Goal: Information Seeking & Learning: Check status

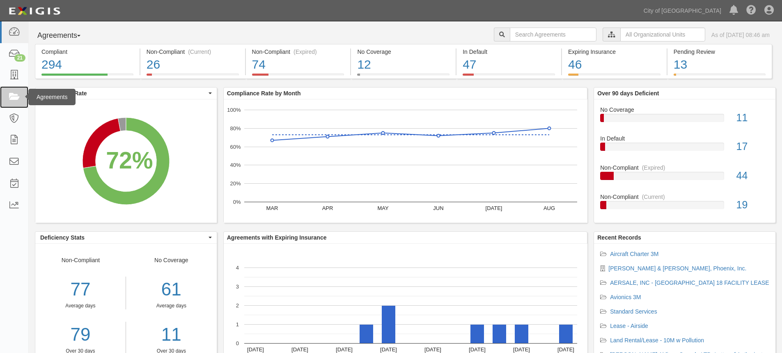
click at [19, 95] on icon at bounding box center [13, 96] width 11 height 9
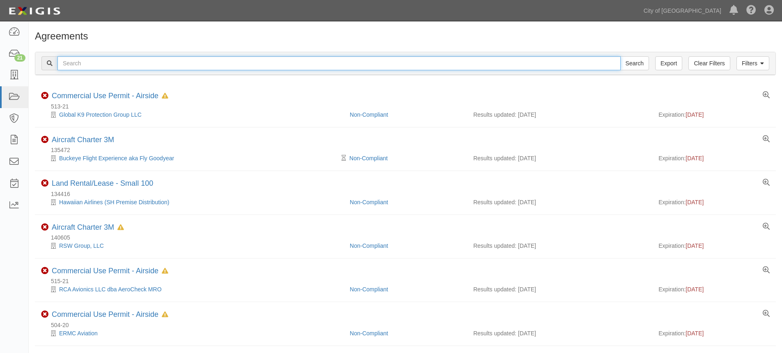
click at [120, 68] on input "text" at bounding box center [338, 63] width 563 height 14
type input "[PERSON_NAME]"
click at [621, 56] on input "Search" at bounding box center [635, 63] width 29 height 14
